Goal: Task Accomplishment & Management: Complete application form

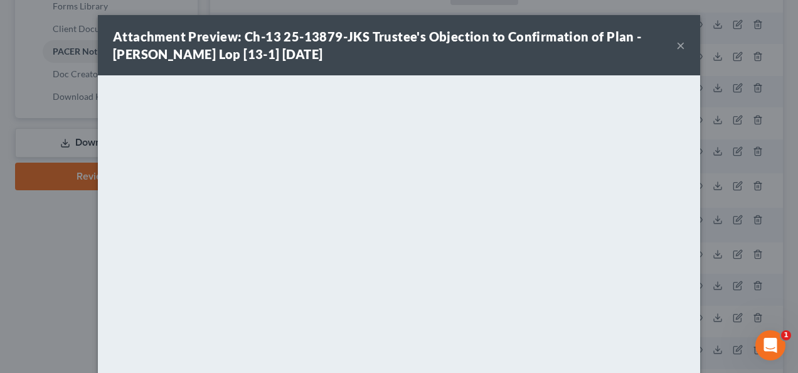
click at [676, 44] on button "×" at bounding box center [680, 45] width 9 height 15
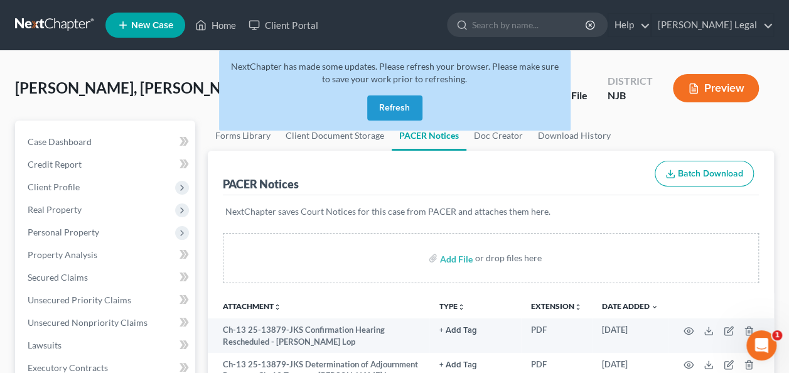
click at [390, 113] on button "Refresh" at bounding box center [394, 107] width 55 height 25
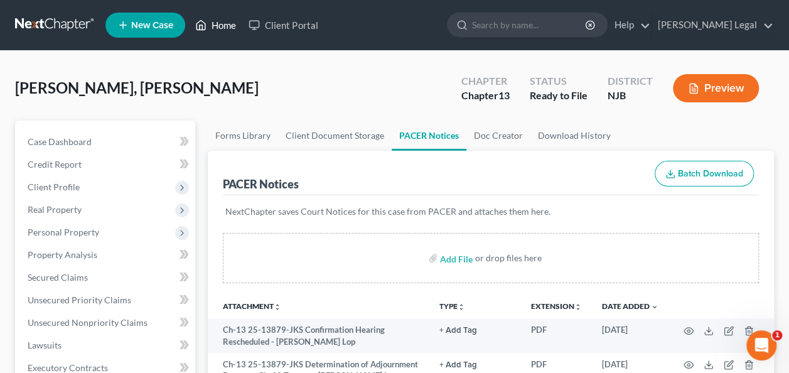
click at [210, 24] on link "Home" at bounding box center [215, 25] width 53 height 23
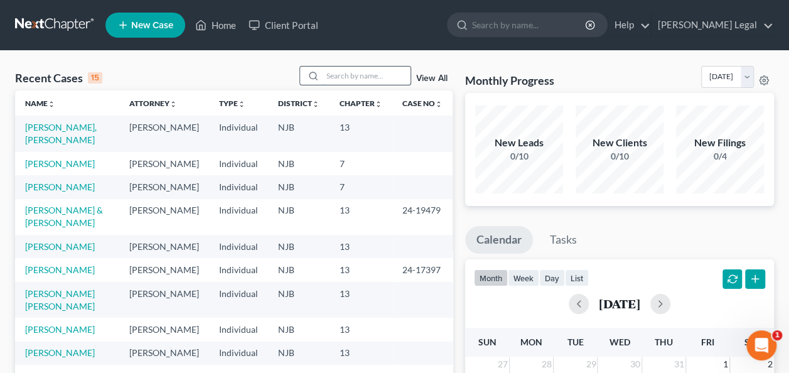
click at [356, 81] on input "search" at bounding box center [366, 75] width 88 height 18
type input "h"
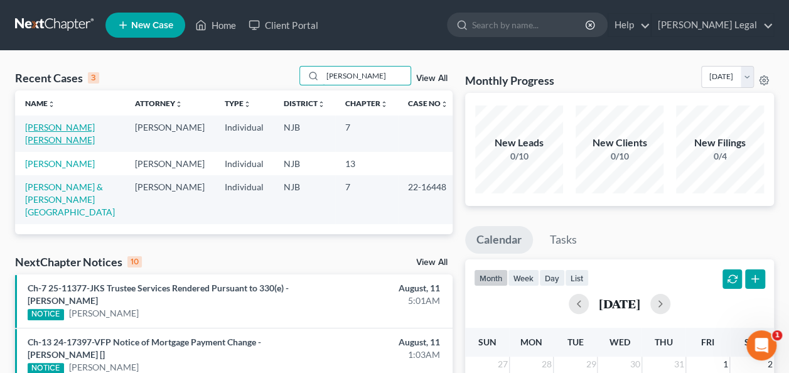
type input "kathe"
click at [85, 128] on link "Hepburn Rodriguez, Katherin" at bounding box center [60, 133] width 70 height 23
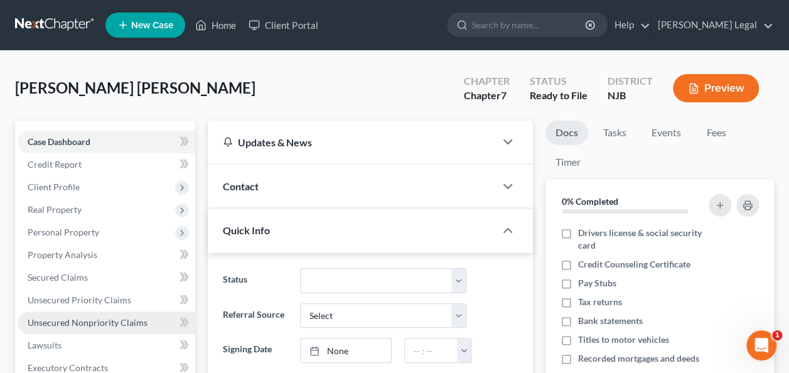
click at [132, 317] on span "Unsecured Nonpriority Claims" at bounding box center [88, 322] width 120 height 11
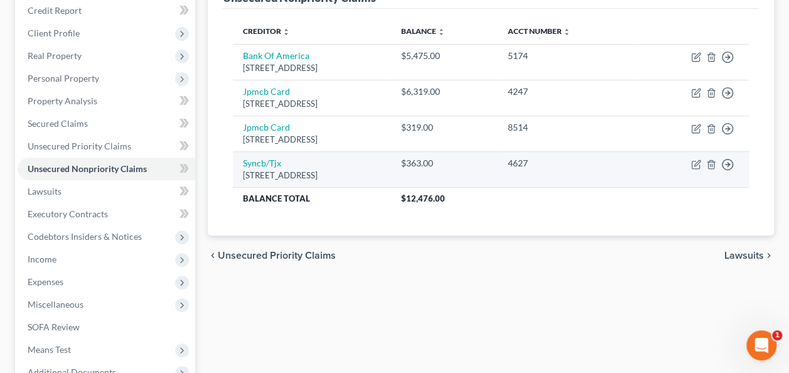
scroll to position [125, 0]
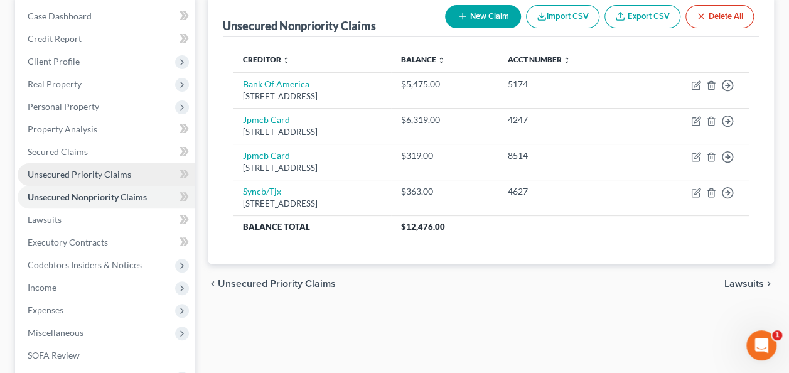
click at [136, 177] on link "Unsecured Priority Claims" at bounding box center [107, 174] width 178 height 23
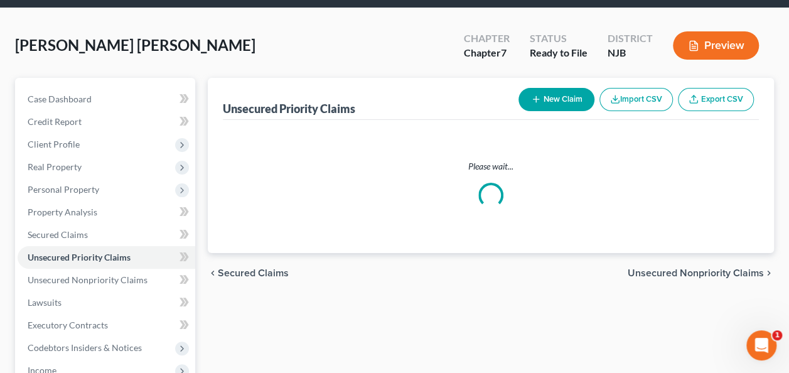
scroll to position [63, 0]
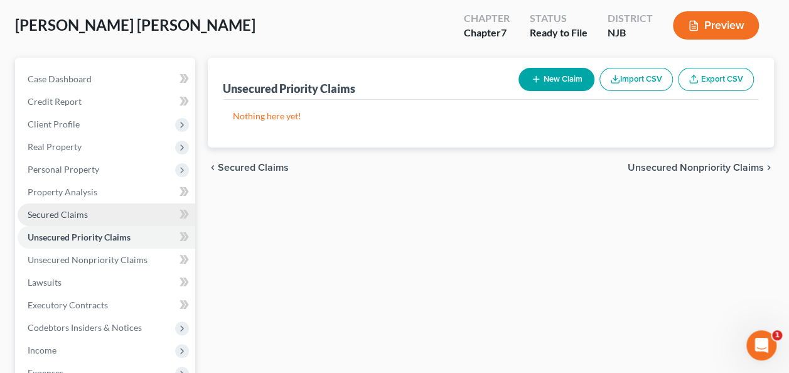
click at [132, 211] on link "Secured Claims" at bounding box center [107, 214] width 178 height 23
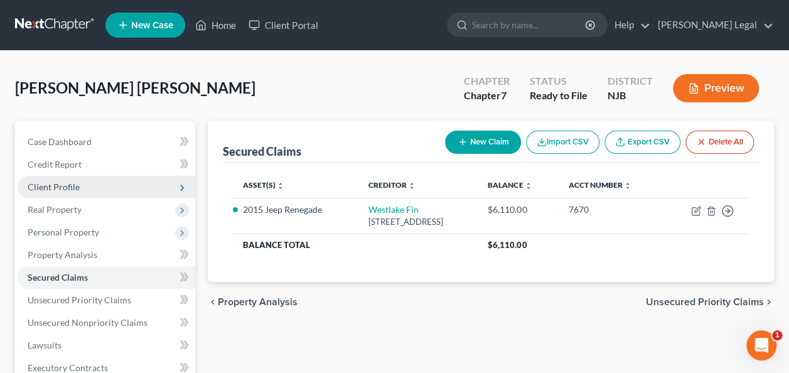
click at [96, 186] on span "Client Profile" at bounding box center [107, 187] width 178 height 23
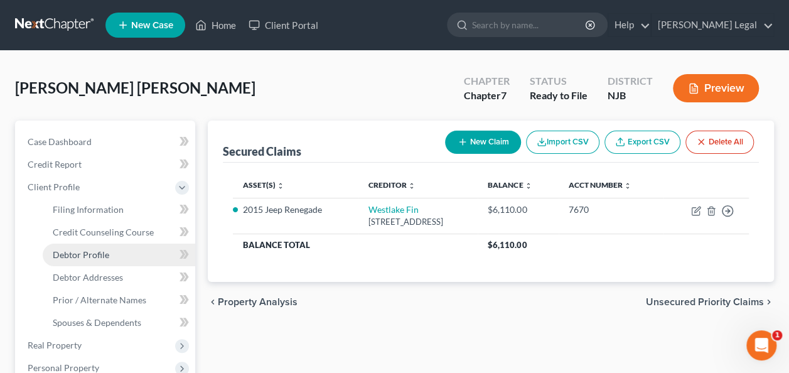
click at [105, 250] on span "Debtor Profile" at bounding box center [81, 254] width 56 height 11
select select "0"
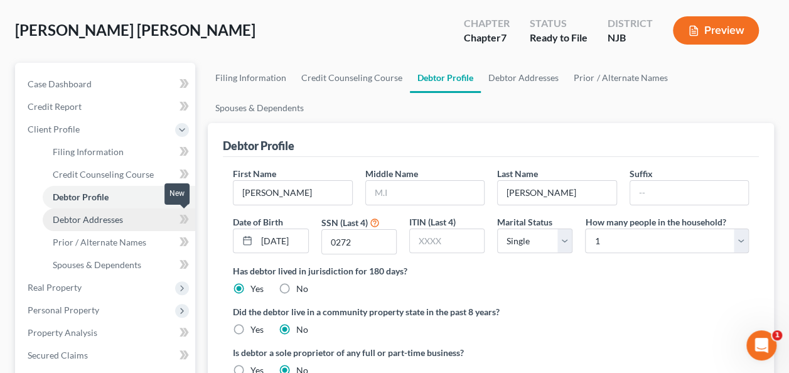
scroll to position [63, 0]
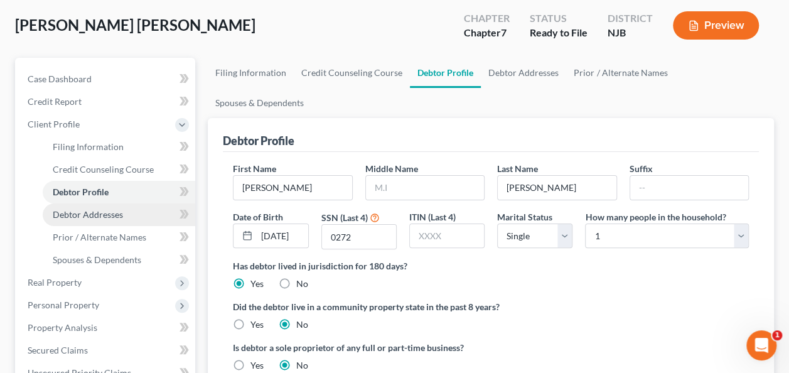
click at [124, 212] on link "Debtor Addresses" at bounding box center [119, 214] width 152 height 23
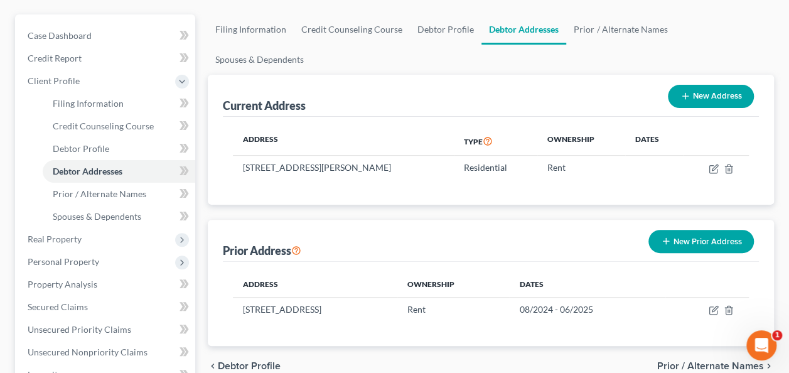
scroll to position [125, 0]
